Goal: Task Accomplishment & Management: Manage account settings

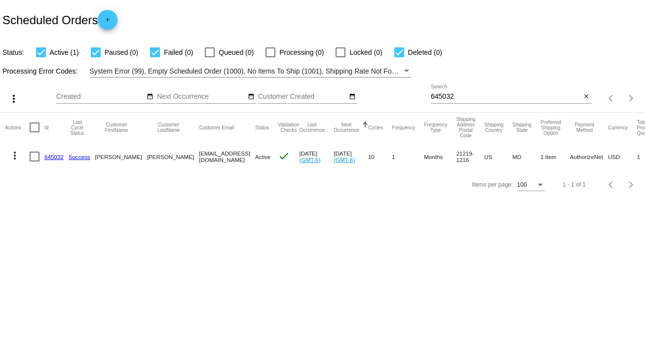
drag, startPoint x: 461, startPoint y: 90, endPoint x: 440, endPoint y: 95, distance: 21.8
click at [434, 97] on div "645032 Search" at bounding box center [506, 93] width 150 height 19
drag, startPoint x: 457, startPoint y: 95, endPoint x: 418, endPoint y: 98, distance: 39.1
click at [418, 98] on div "more_vert Sep Jan Feb Mar [DATE]" at bounding box center [322, 94] width 645 height 35
type input "952767"
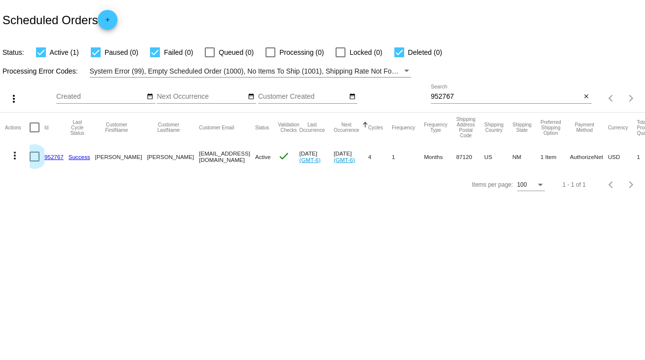
click at [37, 158] on div at bounding box center [35, 156] width 10 height 10
click at [35, 161] on input "checkbox" at bounding box center [34, 161] width 0 height 0
checkbox input "true"
click at [16, 157] on mat-icon "more_vert" at bounding box center [15, 155] width 12 height 12
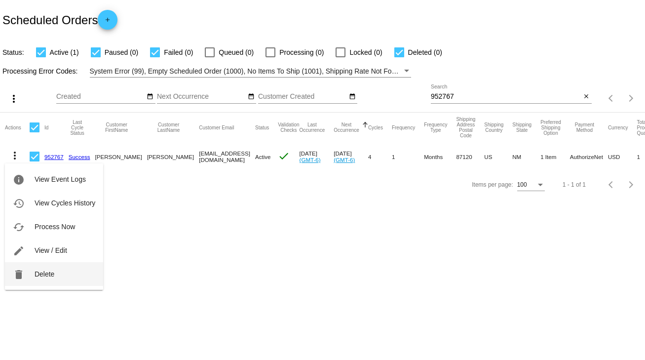
click at [58, 273] on button "delete Delete" at bounding box center [54, 274] width 98 height 24
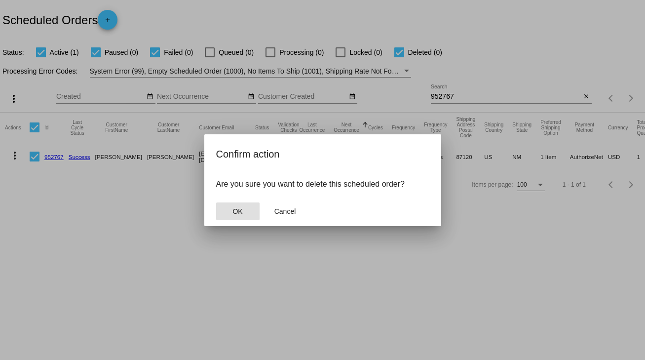
click at [242, 213] on span "OK" at bounding box center [237, 211] width 10 height 8
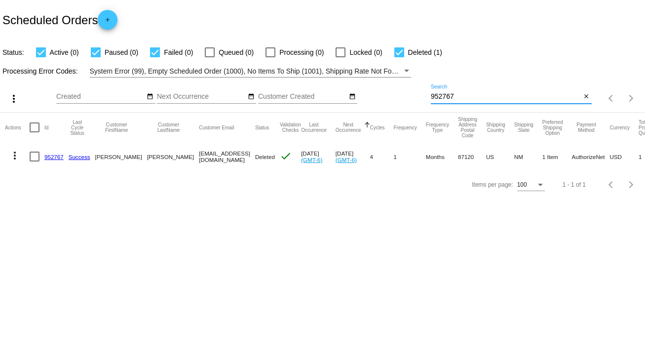
drag, startPoint x: 465, startPoint y: 94, endPoint x: 412, endPoint y: 95, distance: 52.3
click at [412, 95] on div "more_vert Sep Jan Feb Mar [DATE]" at bounding box center [322, 94] width 645 height 35
type input "886763"
click at [53, 157] on link "886763" at bounding box center [53, 156] width 19 height 6
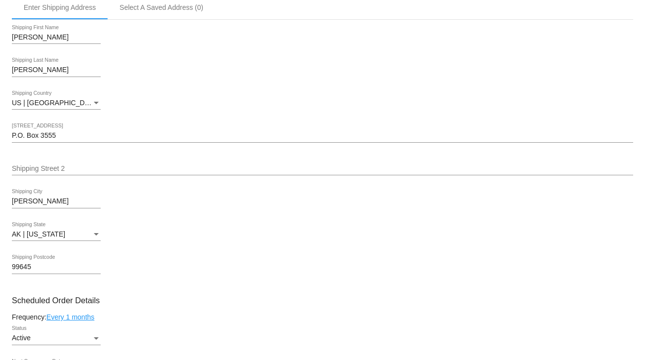
scroll to position [237, 0]
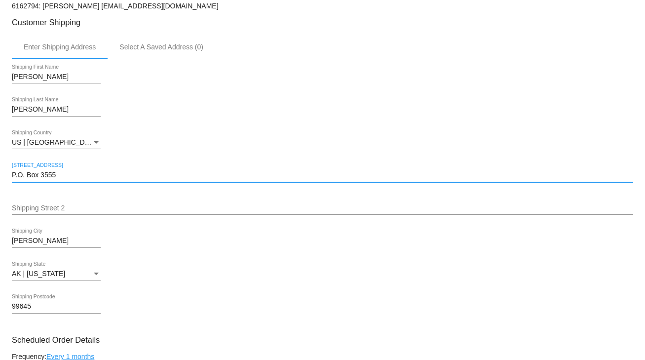
drag, startPoint x: 67, startPoint y: 176, endPoint x: -7, endPoint y: 181, distance: 74.2
click at [0, 181] on html "arrow_back Scheduled Order #886763 Active more_vert Last Processing Cycle ID: 8…" at bounding box center [322, 180] width 645 height 360
type input "[STREET_ADDRESS]"
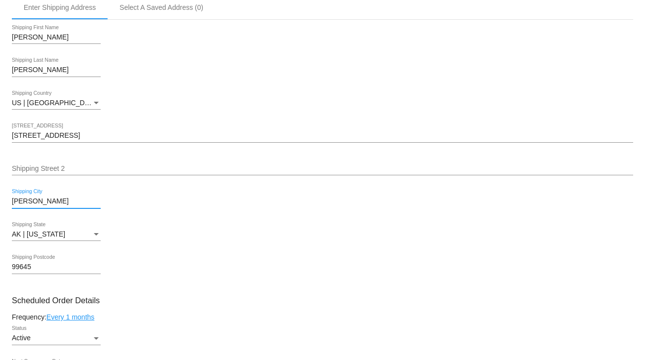
scroll to position [316, 0]
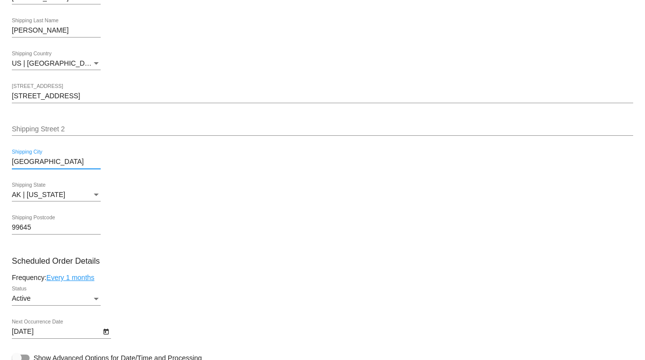
type input "[GEOGRAPHIC_DATA]"
click at [91, 192] on div "RI | [US_STATE]" at bounding box center [52, 195] width 80 height 8
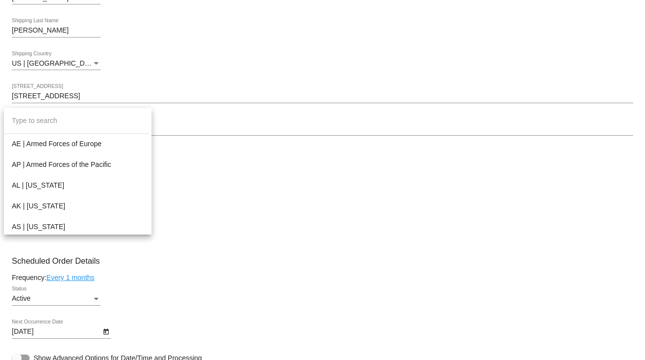
scroll to position [79, 0]
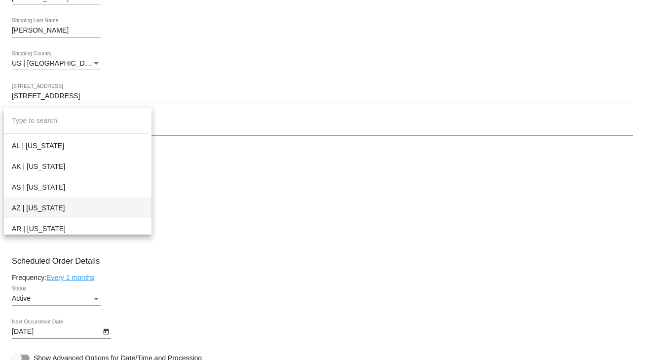
click at [52, 207] on span "AZ | [US_STATE]" at bounding box center [78, 207] width 132 height 21
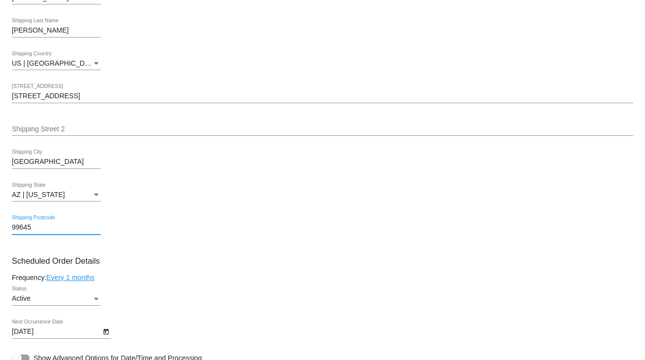
drag, startPoint x: 39, startPoint y: 225, endPoint x: 8, endPoint y: 225, distance: 31.6
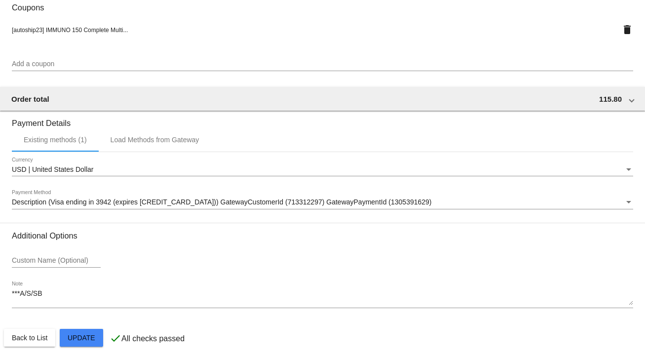
scroll to position [874, 0]
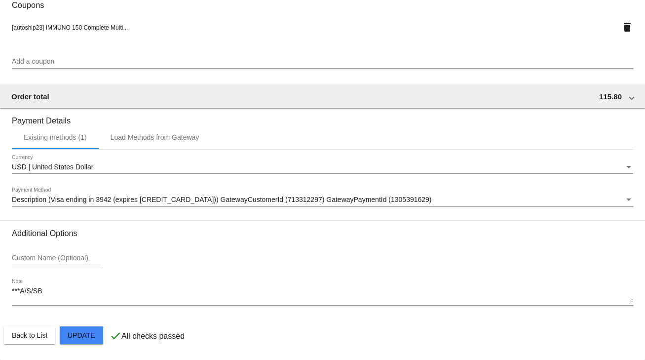
type input "86426"
